Goal: Information Seeking & Learning: Learn about a topic

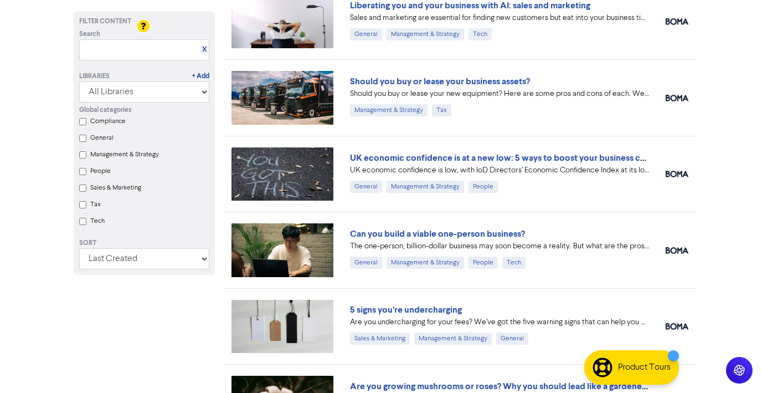
scroll to position [398, 0]
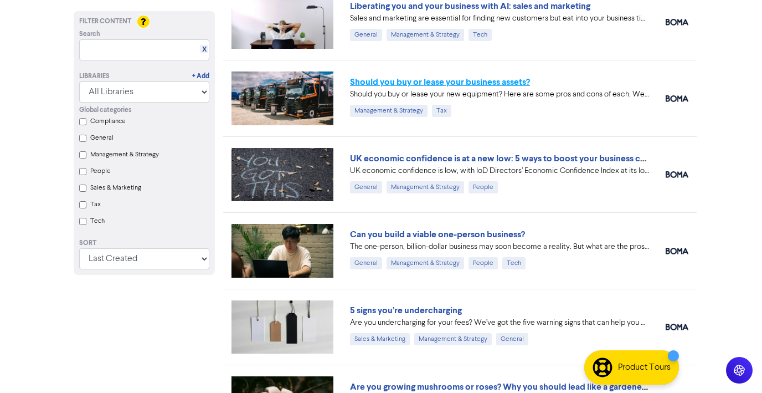
click at [421, 81] on link "Should you buy or lease your business assets?" at bounding box center [440, 81] width 180 height 11
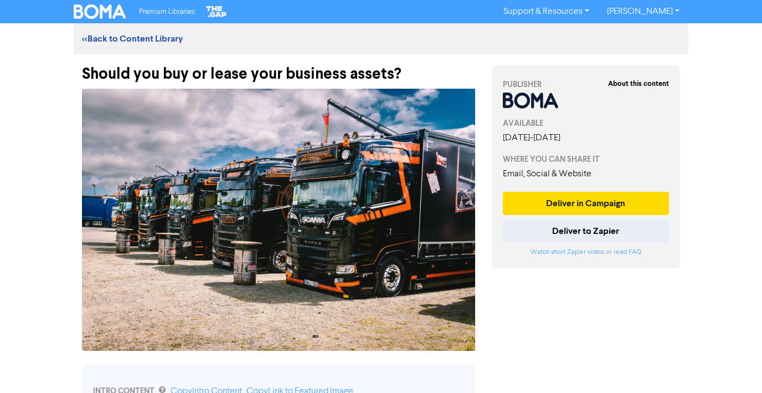
click at [59, 202] on div "Premium Libraries: Support & Resources Video Tutorials FAQ & Guides Marketing E…" at bounding box center [381, 196] width 762 height 393
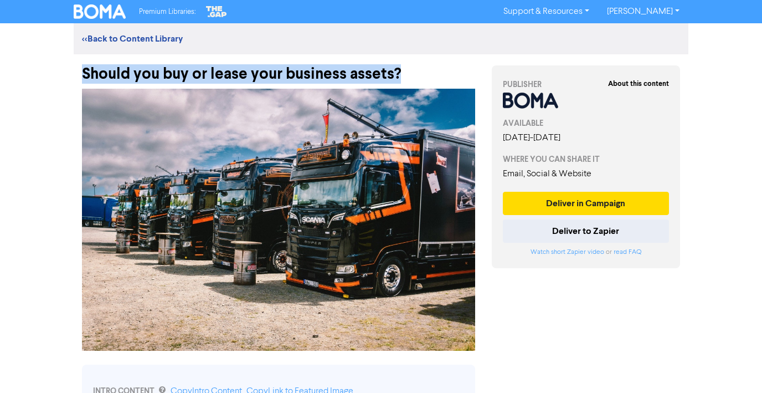
drag, startPoint x: 83, startPoint y: 71, endPoint x: 428, endPoint y: 74, distance: 345.5
click at [428, 74] on div "Should you buy or lease your business assets?" at bounding box center [278, 68] width 393 height 29
copy div "Should you buy or lease your business assets?"
click at [118, 35] on link "<< Back to Content Library" at bounding box center [132, 38] width 101 height 11
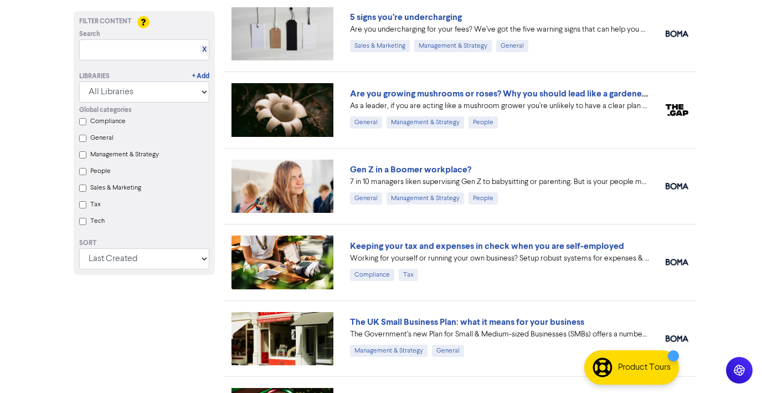
scroll to position [691, 0]
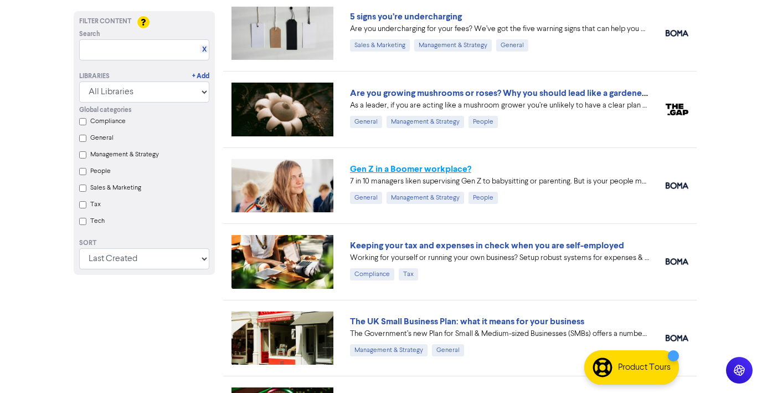
click at [372, 168] on link "Gen Z in a Boomer workplace?" at bounding box center [410, 168] width 121 height 11
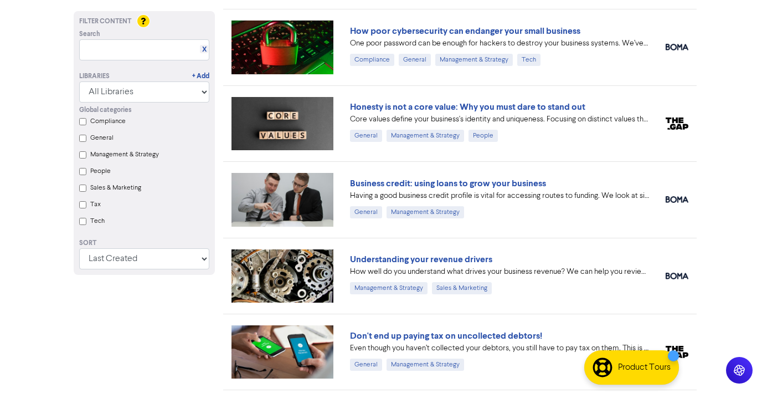
scroll to position [1059, 0]
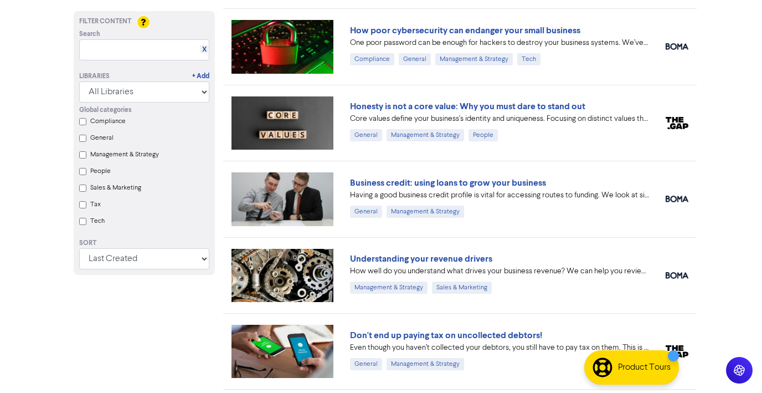
click at [407, 179] on link "Business credit: using loans to grow your business" at bounding box center [448, 182] width 196 height 11
